Goal: Transaction & Acquisition: Purchase product/service

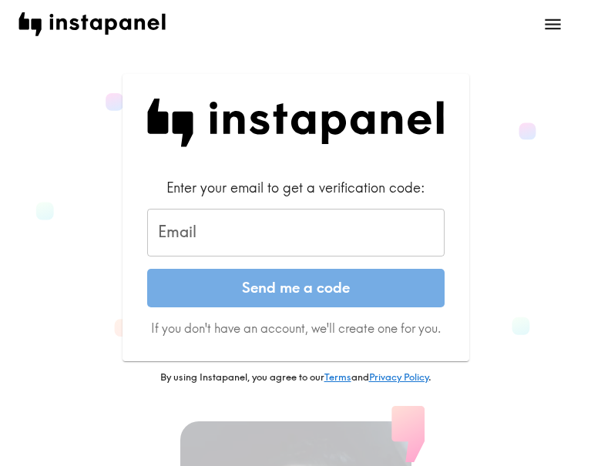
click at [262, 235] on input "Email" at bounding box center [296, 233] width 298 height 48
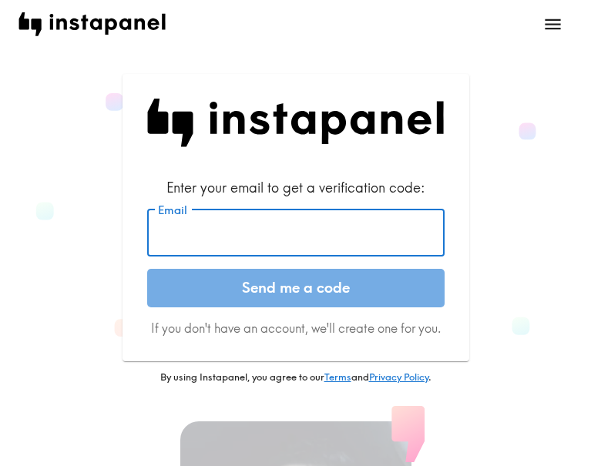
paste input "[EMAIL_ADDRESS][DOMAIN_NAME]"
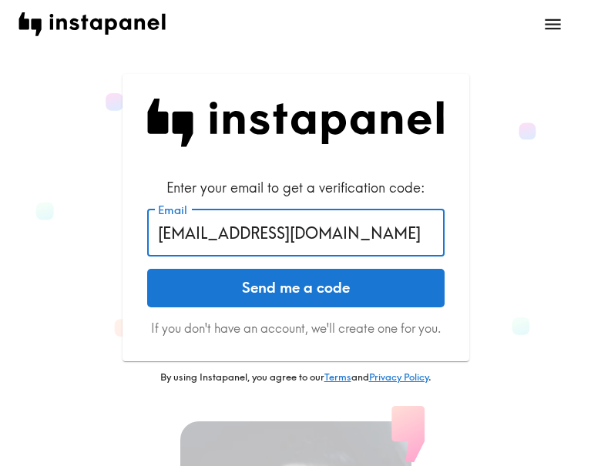
type input "[EMAIL_ADDRESS][DOMAIN_NAME]"
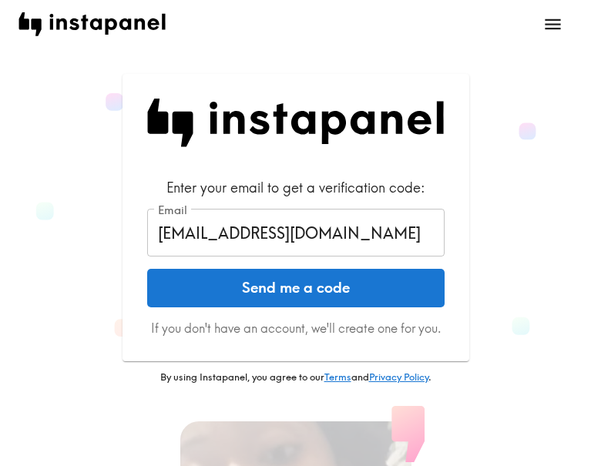
click at [224, 280] on button "Send me a code" at bounding box center [296, 288] width 298 height 39
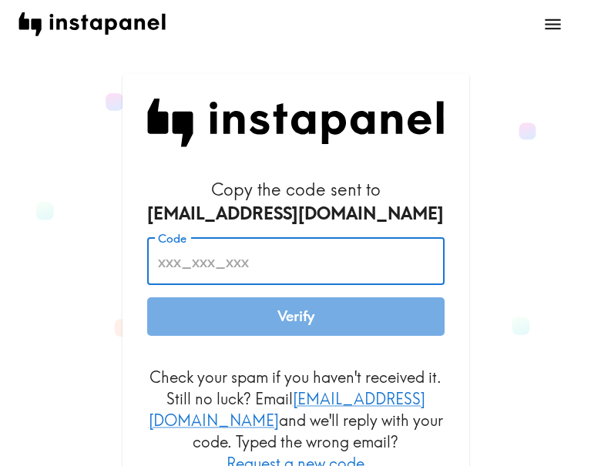
click at [298, 269] on input "Code" at bounding box center [296, 261] width 298 height 48
paste input "3B2_gAq_aF2"
type input "3B2_gAq_aF2"
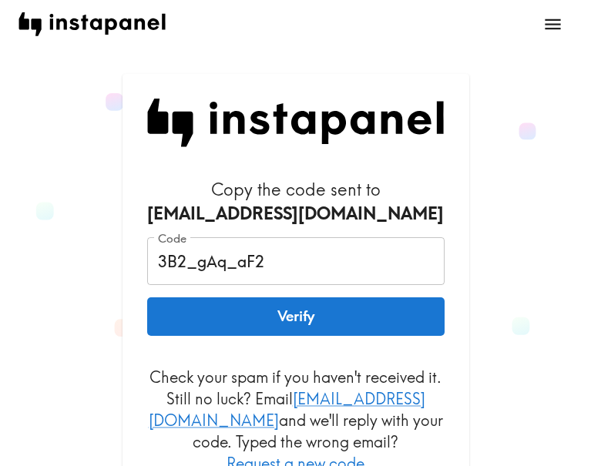
drag, startPoint x: 315, startPoint y: 324, endPoint x: 302, endPoint y: 325, distance: 13.2
click at [315, 324] on button "Verify" at bounding box center [296, 317] width 298 height 39
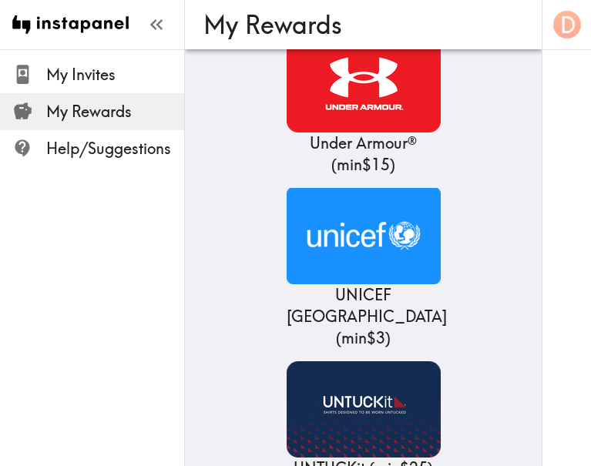
scroll to position [35586, 0]
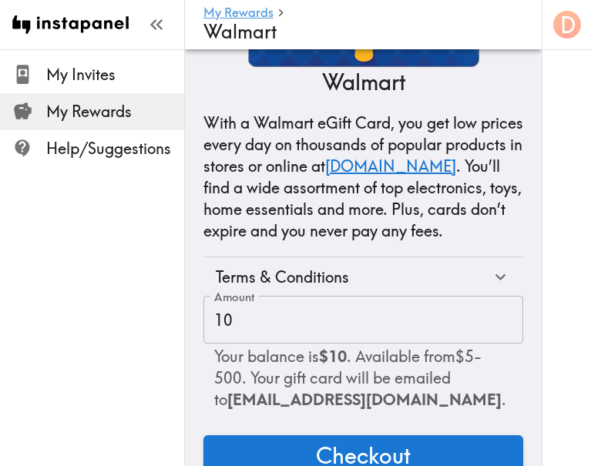
scroll to position [223, 0]
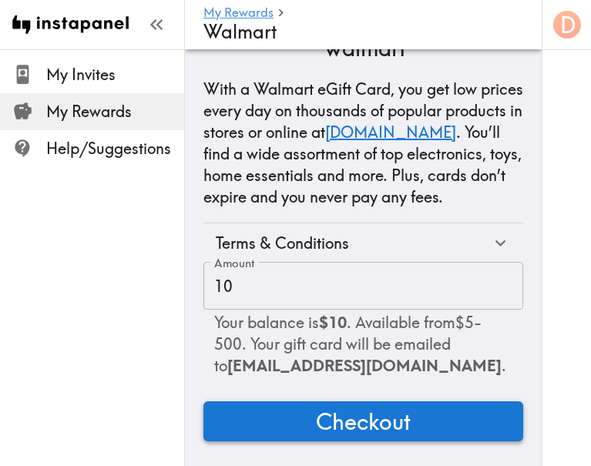
click at [481, 413] on button "Checkout" at bounding box center [364, 422] width 320 height 40
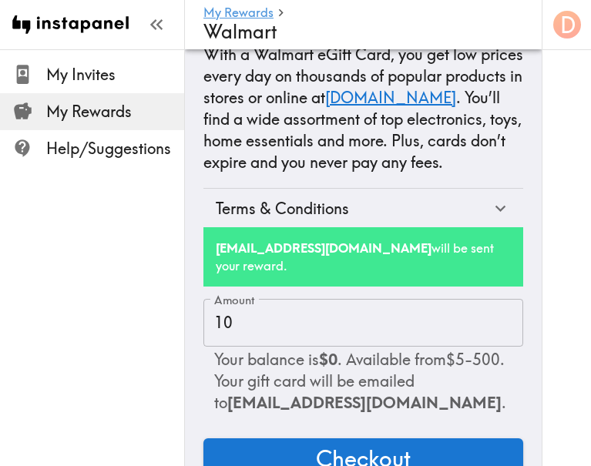
scroll to position [294, 0]
